Goal: Transaction & Acquisition: Purchase product/service

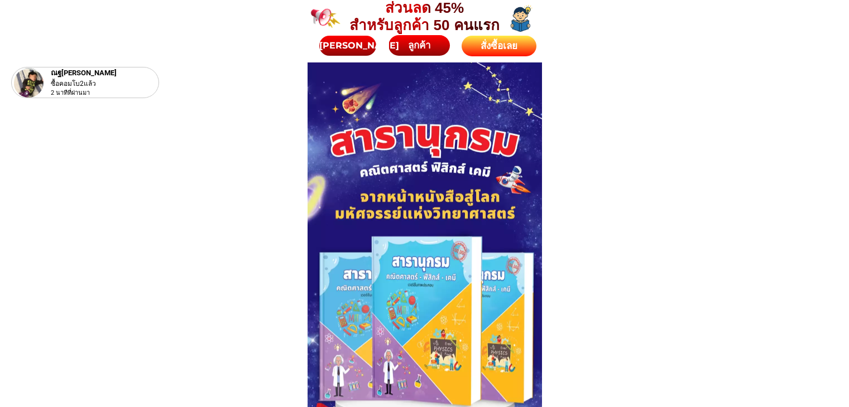
scroll to position [4992, 0]
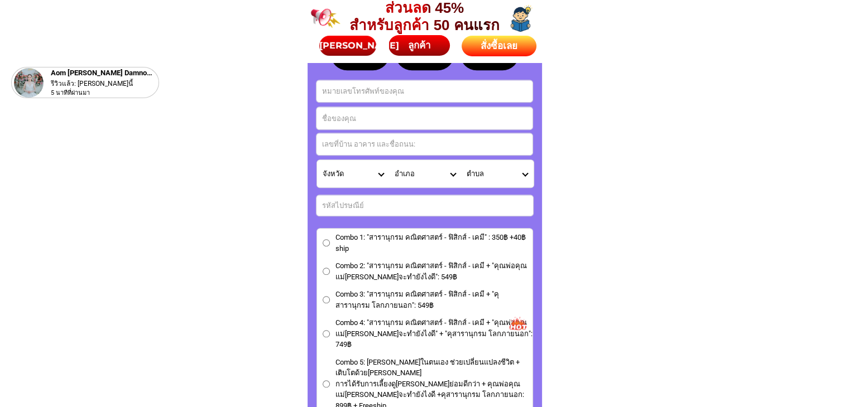
click at [340, 148] on input "Input address" at bounding box center [424, 144] width 216 height 22
paste input "[PERSON_NAME] 36 หมู่ 18 บ้าน[PERSON_NAME]พัฒนา ซ.เทศบาล18/8 ต.หมูสี อ.ปากช่อง …"
type input "[PERSON_NAME] 36 หมู่ 18 บ้าน[PERSON_NAME]พัฒนา ซ.เทศบาล18/8 ต.หมูสี อ.ปากช่อง …"
click at [358, 110] on input "Input full_name" at bounding box center [424, 118] width 216 height 22
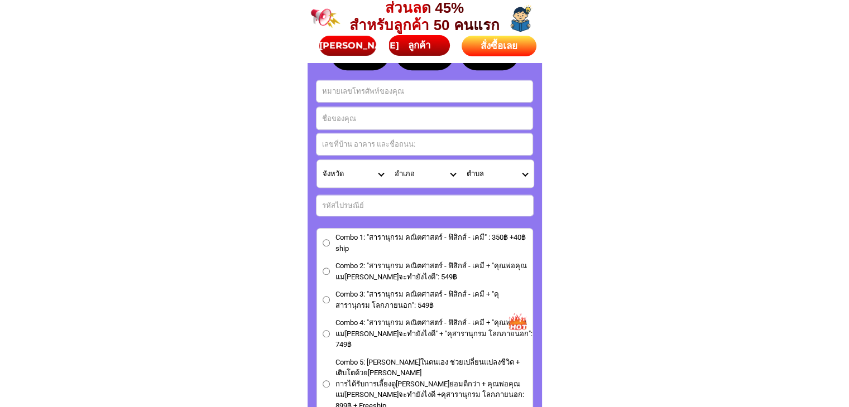
paste input "[PERSON_NAME]"
type input "[PERSON_NAME]"
click at [359, 97] on input "Input phone_number" at bounding box center [424, 91] width 216 height 22
paste input "0891567804"
type input "0891567804"
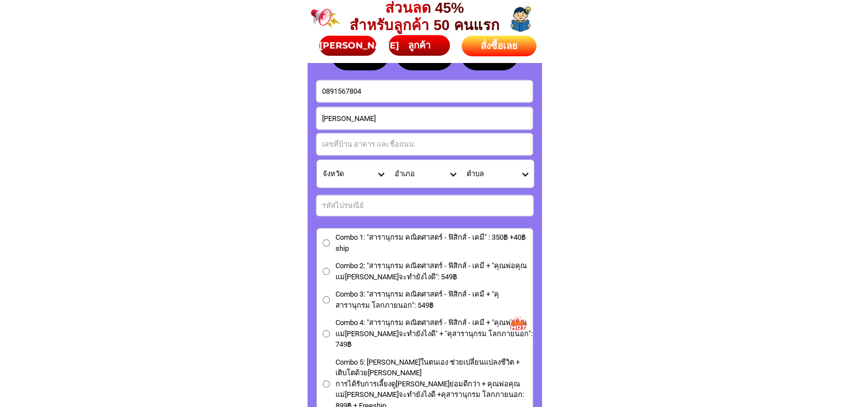
click at [353, 141] on input "Input address" at bounding box center [424, 144] width 216 height 22
paste input "36 หมู่ 18 บ้าน[PERSON_NAME]พัฒนา ซ.เทศบาล18/8 ต.หมูสี อ.ปากช่อง จ.นครราชสีมา 3…"
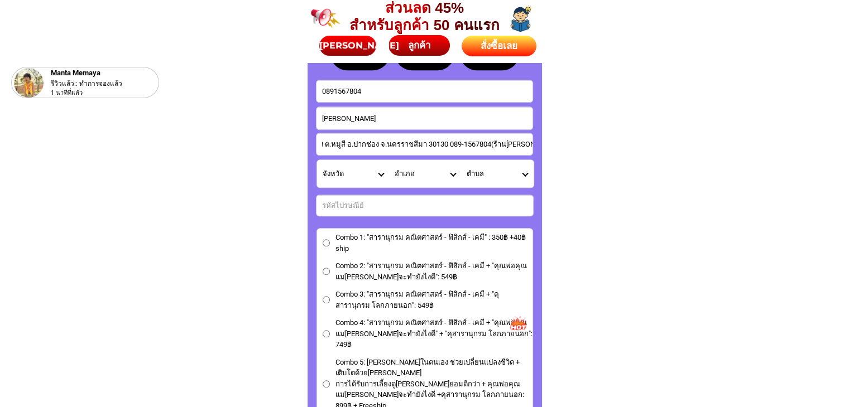
drag, startPoint x: 413, startPoint y: 147, endPoint x: 393, endPoint y: 142, distance: 20.3
click at [393, 142] on input "36 หมู่ 18 บ้าน[PERSON_NAME]พัฒนา ซ.เทศบาล18/8 ต.หมูสี อ.ปากช่อง จ.นครราชสีมา 3…" at bounding box center [424, 144] width 216 height 22
type input "36 หมู่ 18 บ้าน[PERSON_NAME]พัฒนา ซ.เทศบาล18/8 ต.หมูสี อ.ปากช่อง จ.นครราชสีมา 3…"
click at [359, 198] on input "Input number_input_1" at bounding box center [424, 205] width 216 height 21
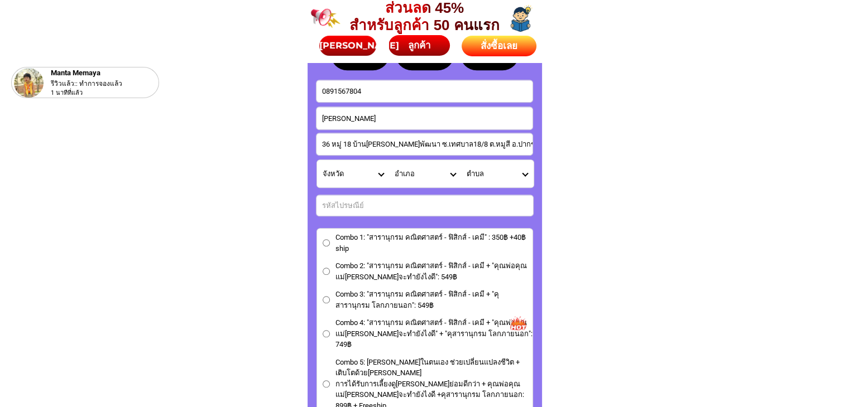
paste input "30130"
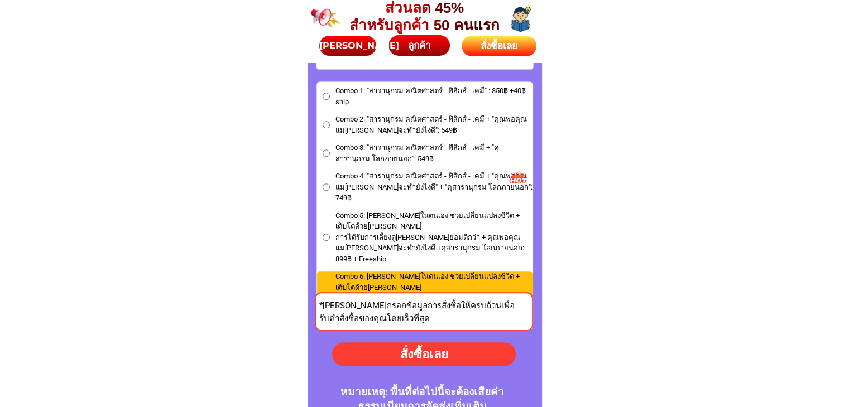
scroll to position [5104, 0]
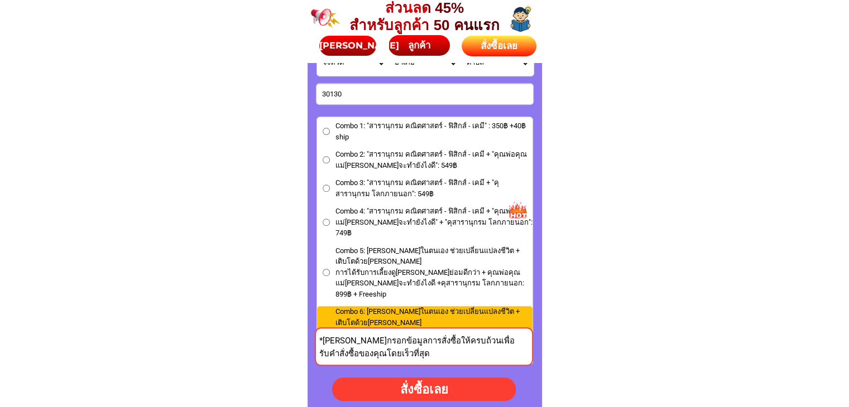
type input "30130"
click at [327, 185] on input "Combo 3: "สารานุกรม คณิตศาสตร์ - ฟิสิกส์ - เคมี + "คุสารานุกรม โลกภายนอก": 549฿" at bounding box center [325, 188] width 7 height 7
radio input "true"
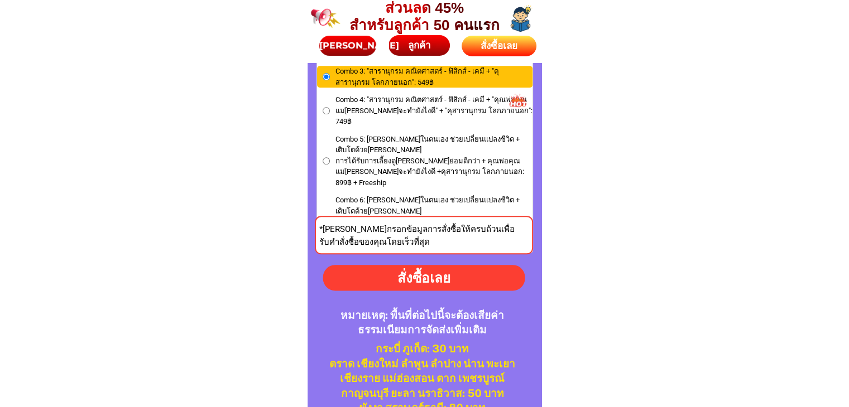
click at [423, 276] on div "สั่งซื้อเลย" at bounding box center [424, 278] width 216 height 22
type input "36 หมู่ 18 บ้าน[PERSON_NAME]พัฒนา ซ.เทศบาล18/8 ต.หมูสี อ.ปากช่อง จ.นครราชสีมา 3…"
radio input "true"
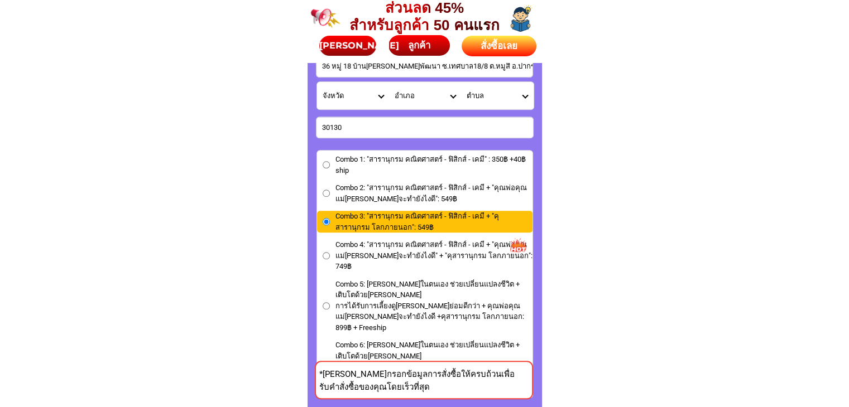
scroll to position [5041, 0]
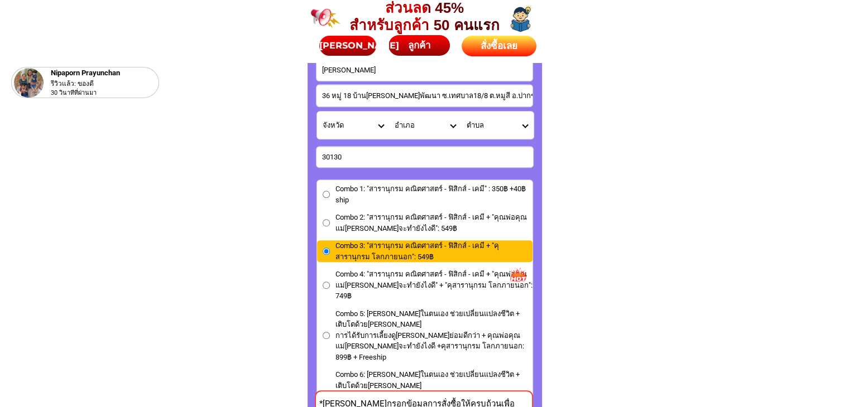
drag, startPoint x: 377, startPoint y: 99, endPoint x: 307, endPoint y: 99, distance: 69.7
click at [307, 99] on div "[PERSON_NAME] 0891567804 สั่งซื้อเลย 36 หมู่ 18 บ้าน[PERSON_NAME]พัฒนา ซ.เทศบาล…" at bounding box center [424, 148] width 234 height 945
click at [382, 122] on select "จังหวัด กระบี่/ Krabi กรุงเทพมหานคร/ [GEOGRAPHIC_DATA] กาญจนบุรี/ [GEOGRAPHIC_D…" at bounding box center [353, 125] width 72 height 27
select select "66_R1908790"
click at [317, 112] on select "จังหวัด กระบี่/ Krabi กรุงเทพมหานคร/ [GEOGRAPHIC_DATA] กาญจนบุรี/ [GEOGRAPHIC_D…" at bounding box center [353, 125] width 72 height 27
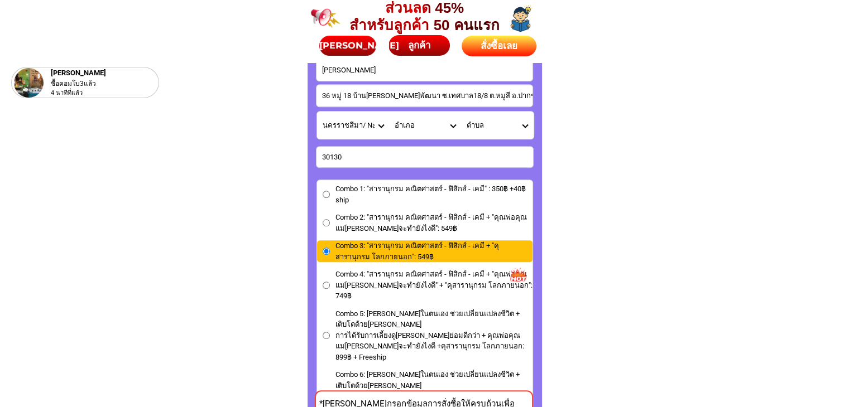
click at [449, 126] on select "อำเภอ แก้งสนามนาง/ Kaeng Sanam Nang ขามทะเลสอ/ Kham Thale So ขามสะแกแสง/ Kham S…" at bounding box center [425, 125] width 72 height 27
click at [451, 124] on select "อำเภอ แก้งสนามนาง/ Kaeng Sanam Nang ขามทะเลสอ/ Kham Thale So ขามสะแกแสง/ Kham S…" at bounding box center [425, 125] width 72 height 27
select select "66_R120"
click at [389, 112] on select "อำเภอ แก้งสนามนาง/ Kaeng Sanam Nang ขามทะเลสอ/ Kham Thale So ขามสะแกแสง/ Kham S…" at bounding box center [425, 125] width 72 height 27
click at [524, 127] on select "ตำบล กลางดง/ Klang Dong ขนงพระ/ [GEOGRAPHIC_DATA] [PERSON_NAME]/ [GEOGRAPHIC_DA…" at bounding box center [497, 125] width 72 height 27
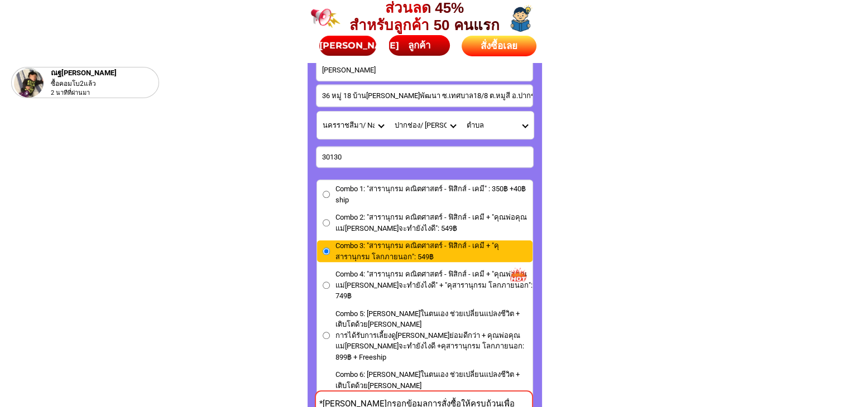
select select "66_R0001489"
click at [461, 112] on select "ตำบล กลางดง/ Klang Dong ขนงพระ/ [GEOGRAPHIC_DATA] [PERSON_NAME]/ [GEOGRAPHIC_DA…" at bounding box center [497, 125] width 72 height 27
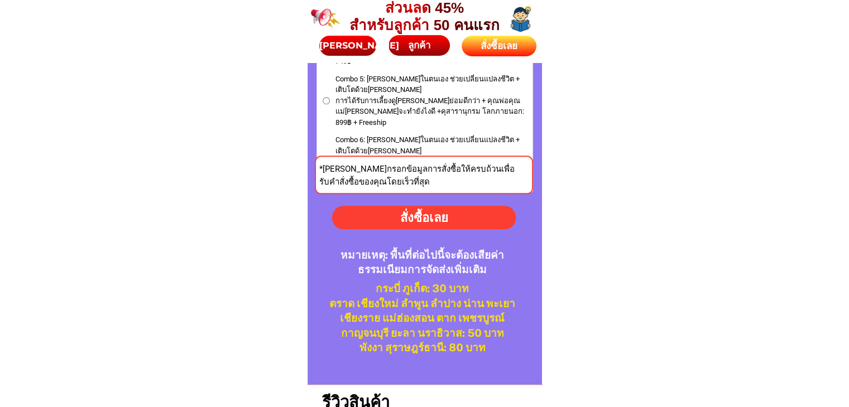
scroll to position [5264, 0]
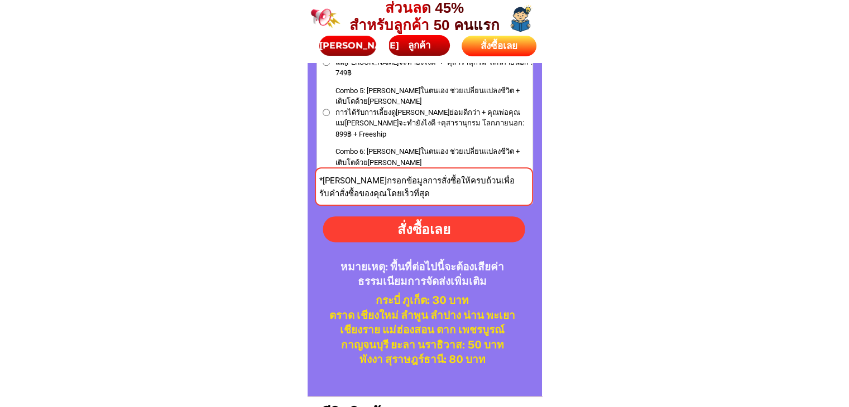
click at [416, 232] on div "สั่งซื้อเลย" at bounding box center [423, 229] width 222 height 22
radio input "true"
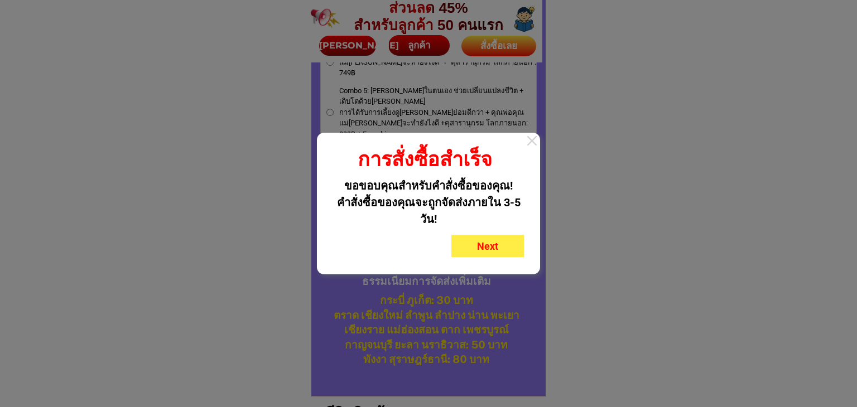
click at [533, 134] on div at bounding box center [532, 141] width 16 height 16
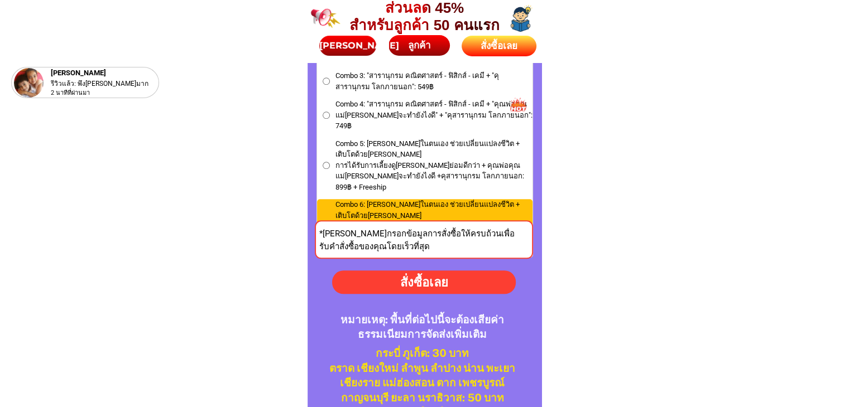
scroll to position [5208, 0]
